Goal: Information Seeking & Learning: Find specific fact

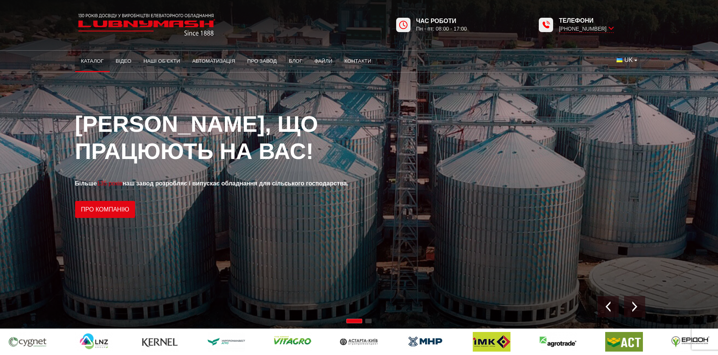
click at [87, 60] on link "Каталог" at bounding box center [92, 61] width 35 height 17
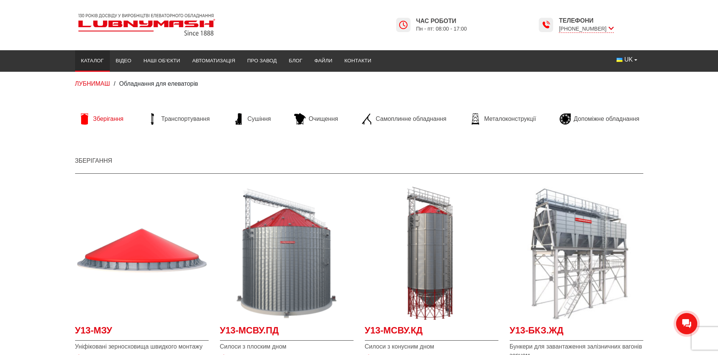
click at [112, 119] on span "Зберігання" at bounding box center [108, 119] width 31 height 8
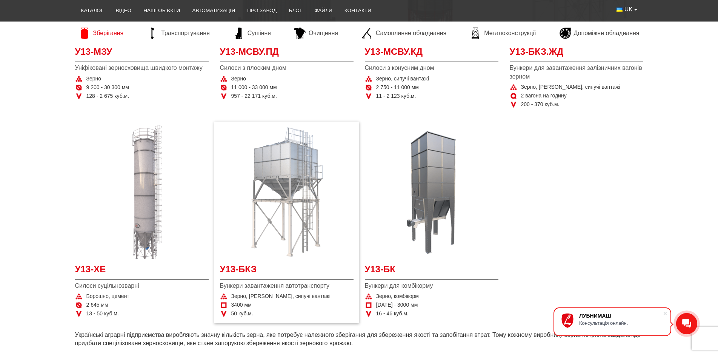
scroll to position [226, 0]
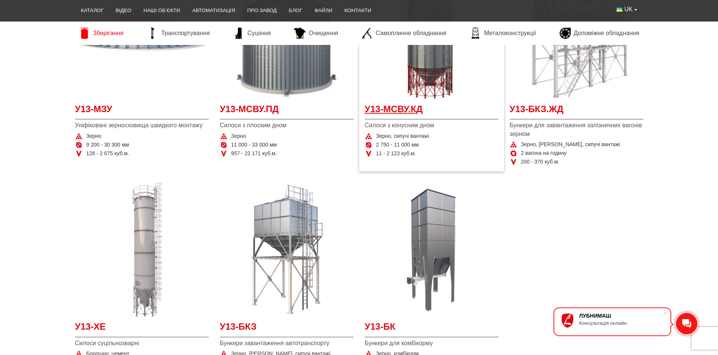
click at [402, 109] on span "У13-МСВУ.КД" at bounding box center [432, 111] width 134 height 17
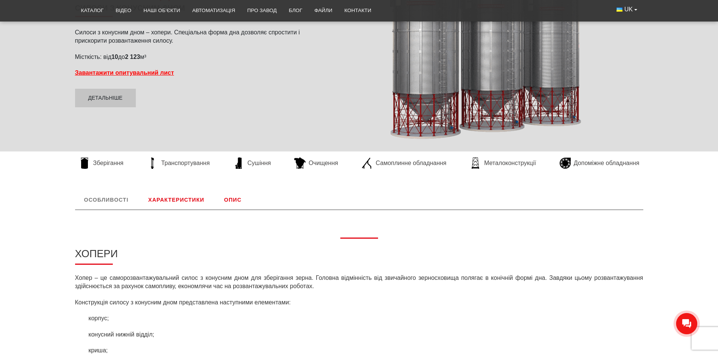
click at [181, 200] on link "Характеристики" at bounding box center [176, 200] width 74 height 20
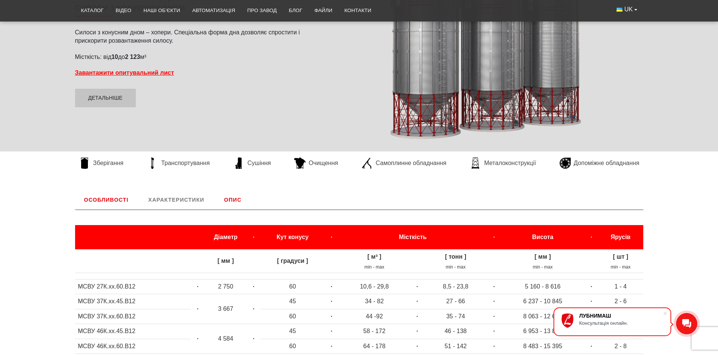
scroll to position [314, 0]
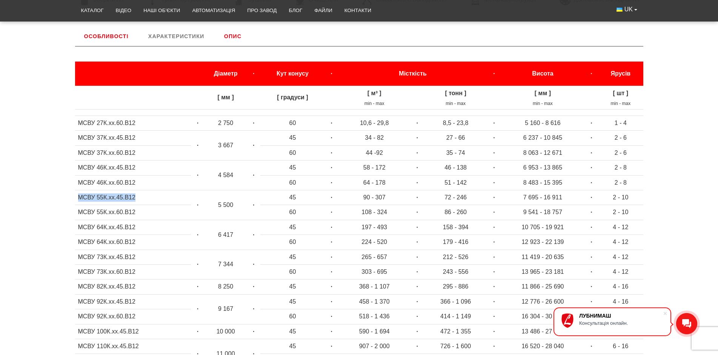
drag, startPoint x: 78, startPoint y: 197, endPoint x: 139, endPoint y: 196, distance: 60.8
click at [139, 196] on td "МСВУ 55К.хх.45.В12" at bounding box center [133, 197] width 116 height 15
copy td "МСВУ 55К.хх.45.В12"
